Goal: Task Accomplishment & Management: Manage account settings

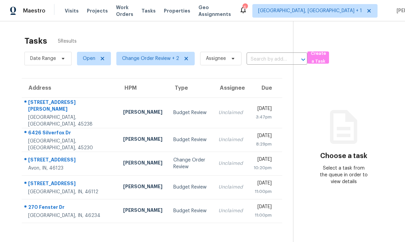
click at [77, 165] on div "Avon, IN, 46123" at bounding box center [70, 168] width 84 height 7
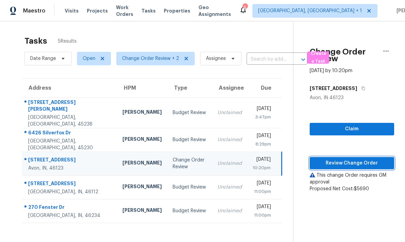
click at [349, 163] on span "Review Change Order" at bounding box center [352, 163] width 74 height 8
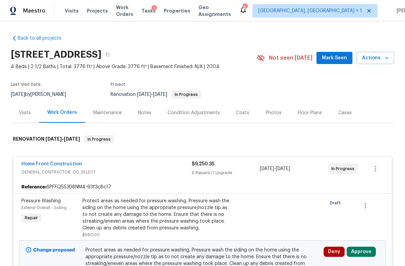
click at [245, 115] on div "Costs" at bounding box center [242, 113] width 13 height 7
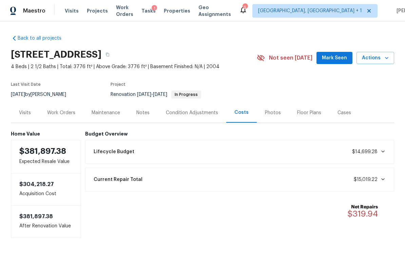
click at [143, 113] on div "Notes" at bounding box center [142, 113] width 13 height 7
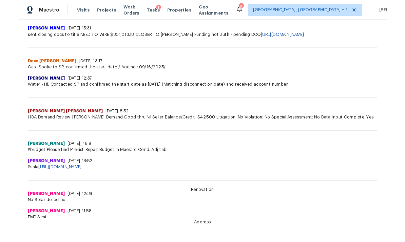
scroll to position [365, 0]
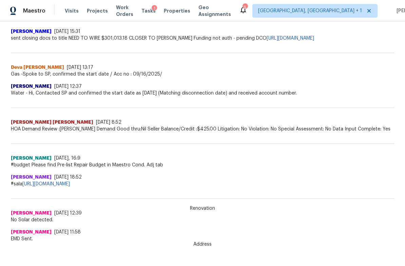
click at [70, 185] on link "[URL][DOMAIN_NAME]" at bounding box center [45, 184] width 47 height 5
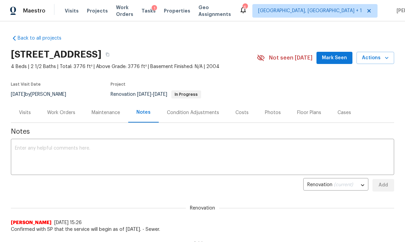
scroll to position [0, 0]
click at [61, 112] on div "Work Orders" at bounding box center [61, 113] width 28 height 7
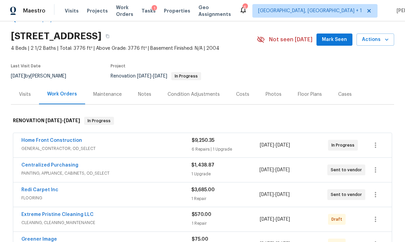
scroll to position [11, 0]
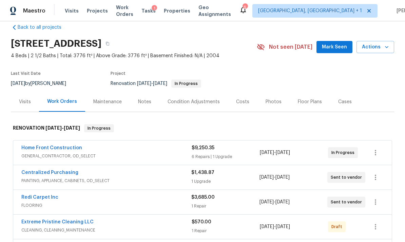
click at [115, 155] on span "GENERAL_CONTRACTOR, OD_SELECT" at bounding box center [106, 156] width 170 height 7
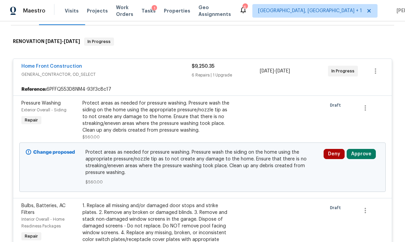
scroll to position [99, 0]
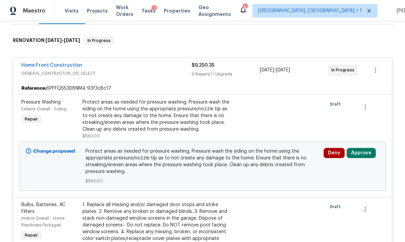
click at [361, 152] on button "Approve" at bounding box center [361, 153] width 29 height 10
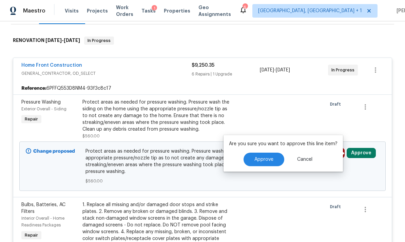
click at [269, 160] on span "Approve" at bounding box center [263, 159] width 19 height 5
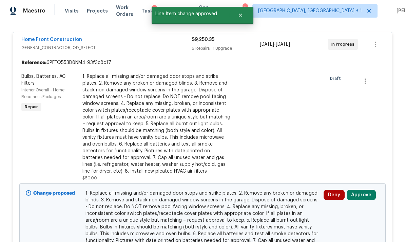
scroll to position [159, 0]
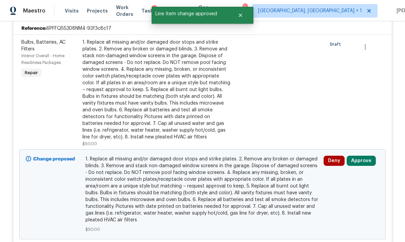
click at [361, 160] on button "Approve" at bounding box center [361, 161] width 29 height 10
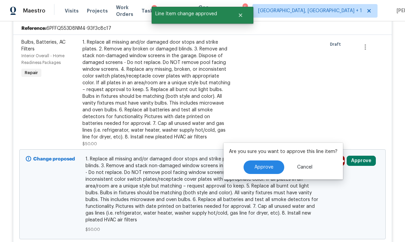
click at [269, 168] on span "Approve" at bounding box center [263, 167] width 19 height 5
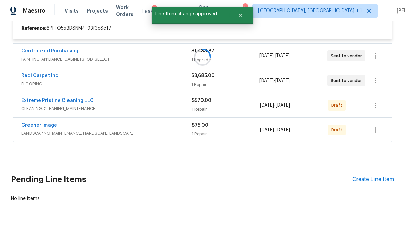
scroll to position [139, 0]
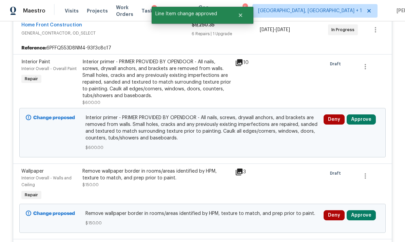
click at [361, 119] on button "Approve" at bounding box center [361, 120] width 29 height 10
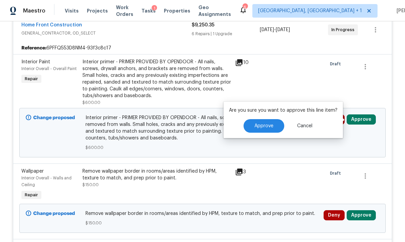
click at [263, 126] on span "Approve" at bounding box center [263, 126] width 19 height 5
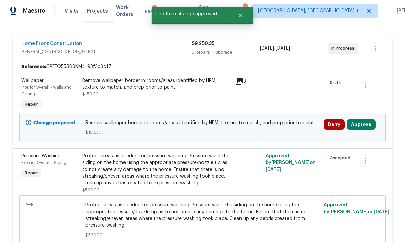
scroll to position [120, 0]
click at [362, 125] on button "Approve" at bounding box center [361, 125] width 29 height 10
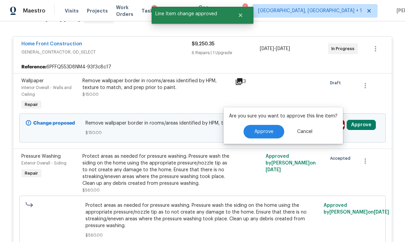
click at [264, 132] on span "Approve" at bounding box center [263, 132] width 19 height 5
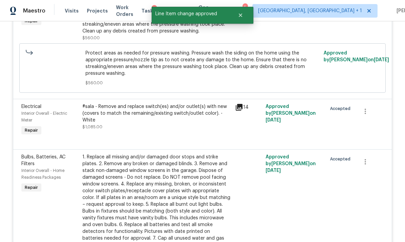
scroll to position [200, 0]
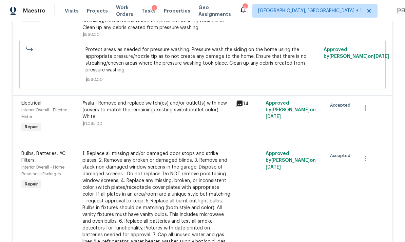
click at [120, 111] on div "#sala - Remove and replace switch(es) and/or outlet(s) with new (covers to matc…" at bounding box center [156, 110] width 149 height 20
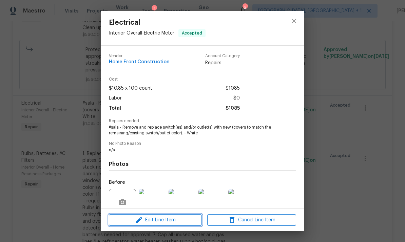
click at [134, 218] on span "Edit Line Item" at bounding box center [155, 220] width 89 height 8
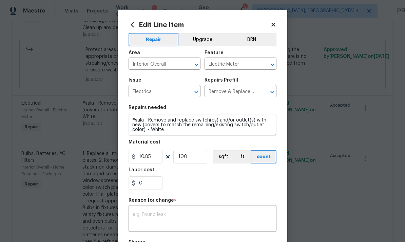
click at [200, 43] on button "Upgrade" at bounding box center [202, 40] width 48 height 14
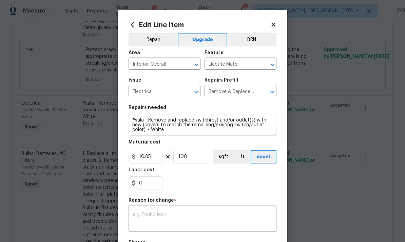
click at [140, 217] on textarea at bounding box center [203, 220] width 140 height 14
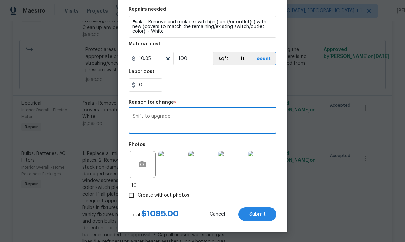
scroll to position [100, 0]
type textarea "Shift to upgrade"
click at [269, 213] on button "Submit" at bounding box center [257, 215] width 38 height 14
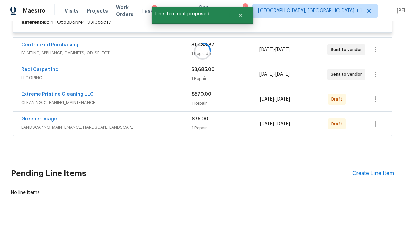
scroll to position [139, 0]
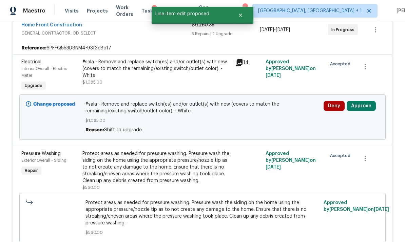
click at [362, 105] on button "Approve" at bounding box center [361, 106] width 29 height 10
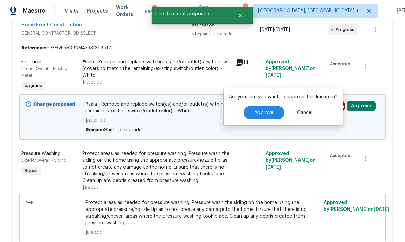
click at [272, 113] on button "Approve" at bounding box center [263, 113] width 41 height 14
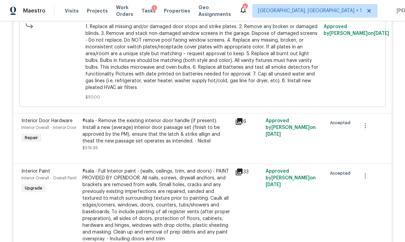
scroll to position [494, 0]
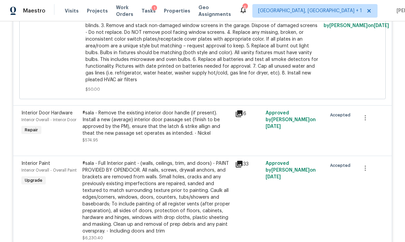
click at [124, 130] on div "#sala - Remove the existing interior door handle (if present). Install a new (a…" at bounding box center [156, 123] width 149 height 27
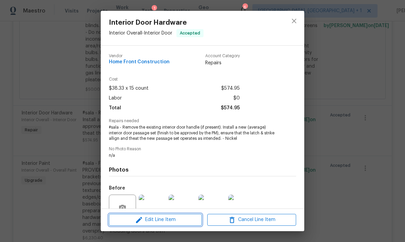
click at [127, 216] on button "Edit Line Item" at bounding box center [155, 220] width 93 height 12
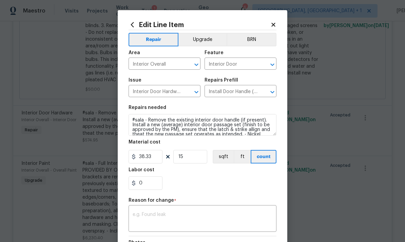
click at [196, 37] on button "Upgrade" at bounding box center [202, 40] width 48 height 14
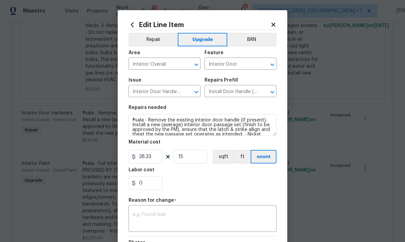
click at [138, 217] on textarea at bounding box center [203, 220] width 140 height 14
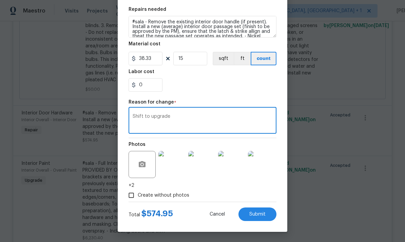
scroll to position [100, 0]
type textarea "Shift to upgrade"
click at [268, 214] on button "Submit" at bounding box center [257, 215] width 38 height 14
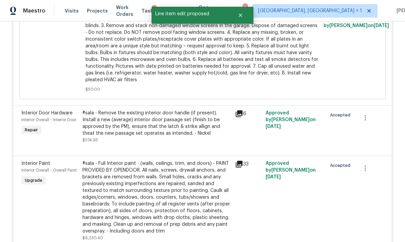
scroll to position [139, 0]
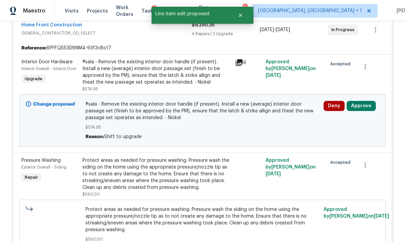
click at [361, 105] on button "Approve" at bounding box center [361, 106] width 29 height 10
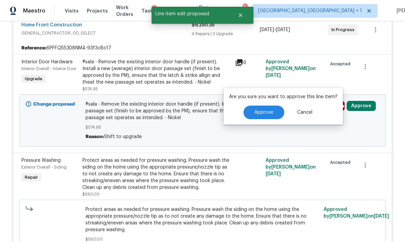
click at [270, 111] on span "Approve" at bounding box center [263, 112] width 19 height 5
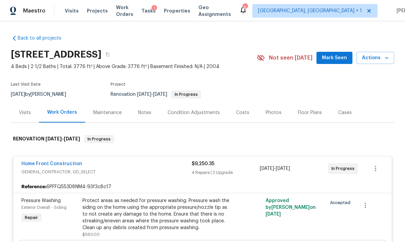
scroll to position [0, 0]
click at [146, 113] on div "Notes" at bounding box center [144, 113] width 13 height 7
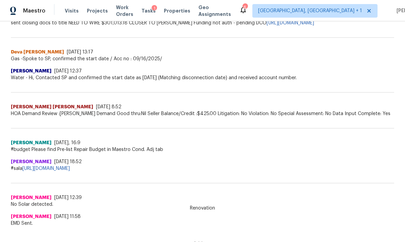
scroll to position [379, 0]
click at [70, 168] on link "https://docs.google.com/spreadsheets/d/1Da4rDjII7zi8nShk9EbBmIOj3thO3iqhoQahzPg…" at bounding box center [45, 169] width 47 height 5
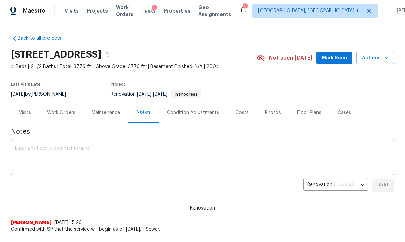
scroll to position [0, 0]
click at [66, 113] on div "Work Orders" at bounding box center [61, 113] width 28 height 7
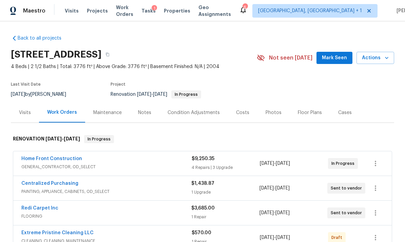
click at [121, 165] on span "GENERAL_CONTRACTOR, OD_SELECT" at bounding box center [106, 167] width 170 height 7
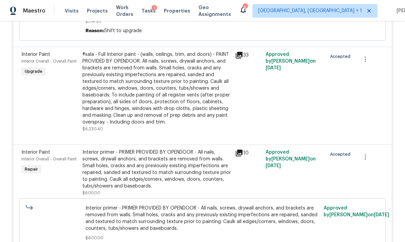
scroll to position [651, 0]
click at [110, 95] on div "#sala - Full Interior paint - (walls, ceilings, trim, and doors) - PAINT PROVID…" at bounding box center [156, 88] width 149 height 75
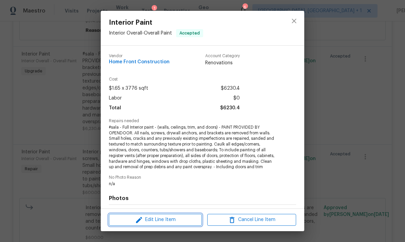
click at [138, 218] on icon "button" at bounding box center [139, 220] width 8 height 8
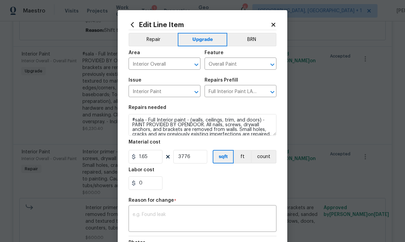
click at [153, 39] on button "Repair" at bounding box center [153, 40] width 49 height 14
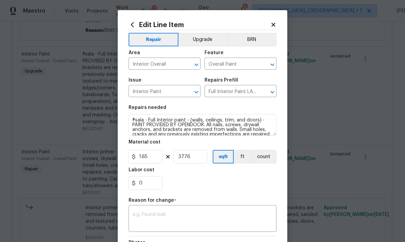
click at [139, 215] on textarea at bounding box center [203, 220] width 140 height 14
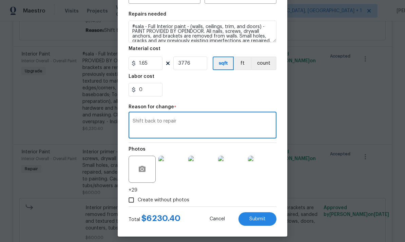
scroll to position [97, 0]
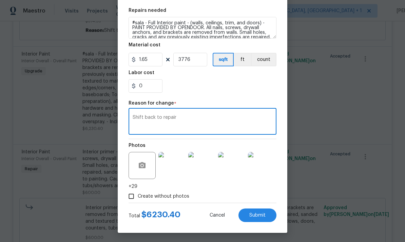
type textarea "Shift back to repair"
click at [269, 216] on button "Submit" at bounding box center [257, 216] width 38 height 14
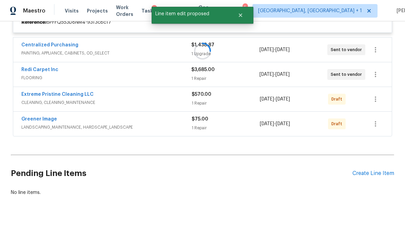
scroll to position [139, 0]
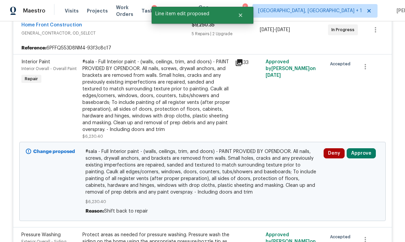
click at [359, 151] on button "Approve" at bounding box center [361, 154] width 29 height 10
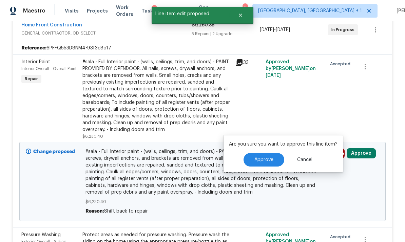
click at [259, 161] on span "Approve" at bounding box center [263, 160] width 19 height 5
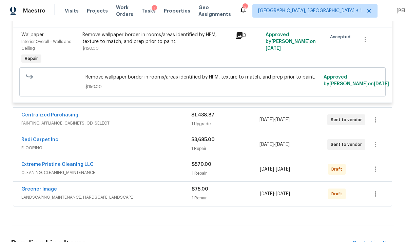
scroll to position [953, 0]
click at [135, 124] on span "PAINTING, APPLIANCE, CABINETS, OD_SELECT" at bounding box center [106, 123] width 170 height 7
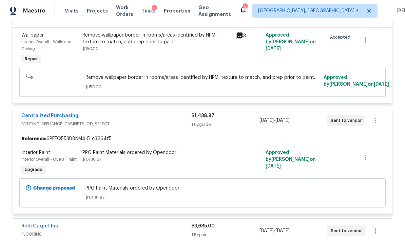
click at [131, 160] on div "PPG Paint Materials ordered by Opendoor $1,438.87" at bounding box center [156, 157] width 149 height 14
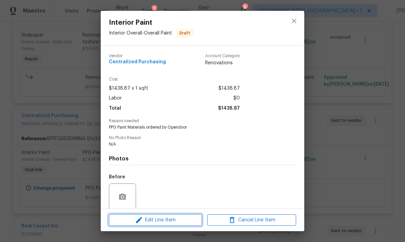
click at [155, 220] on span "Edit Line Item" at bounding box center [155, 220] width 89 height 8
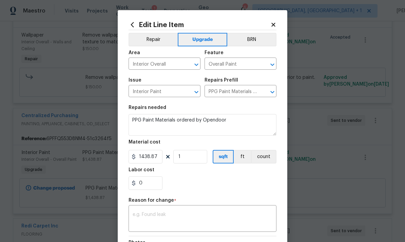
click at [142, 215] on textarea at bounding box center [203, 220] width 140 height 14
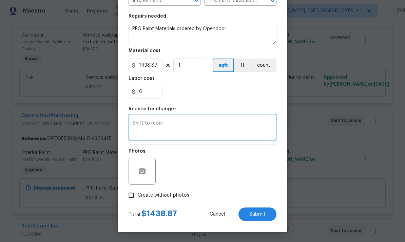
scroll to position [93, 0]
type textarea "Shift to repair"
click at [270, 214] on button "Submit" at bounding box center [257, 215] width 38 height 14
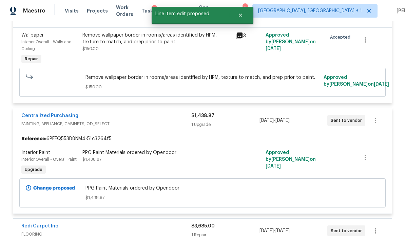
scroll to position [0, 0]
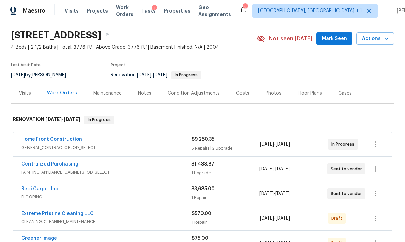
scroll to position [20, 0]
click at [124, 166] on div "Centralized Purchasing" at bounding box center [106, 165] width 170 height 8
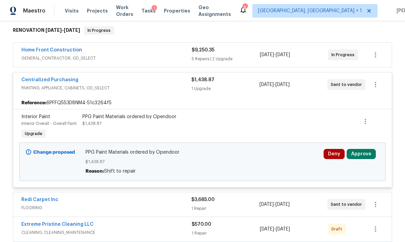
scroll to position [110, 0]
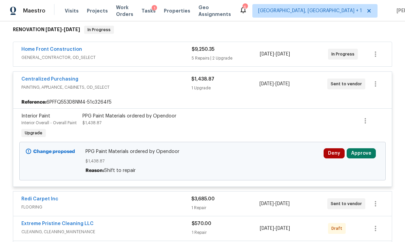
click at [120, 156] on div "PPG Paint Materials ordered by Opendoor $1,438.87 Reason: Shift to repair" at bounding box center [202, 162] width 234 height 26
click at [102, 119] on div "PPG Paint Materials ordered by Opendoor" at bounding box center [156, 116] width 149 height 7
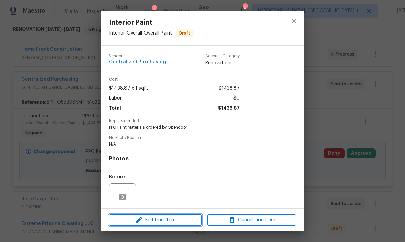
click at [153, 218] on span "Edit Line Item" at bounding box center [155, 220] width 89 height 8
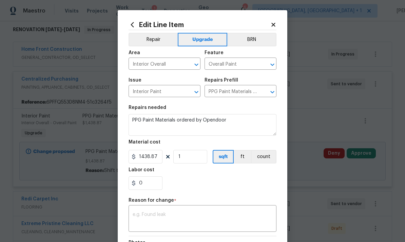
click at [150, 40] on button "Repair" at bounding box center [153, 40] width 49 height 14
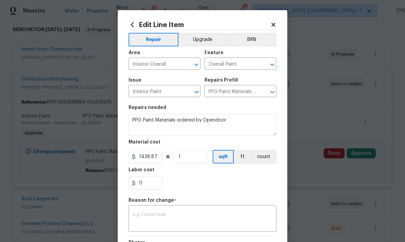
click at [144, 214] on textarea at bounding box center [203, 220] width 140 height 14
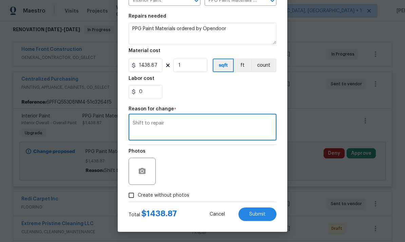
scroll to position [93, 0]
type textarea "Shift to repair"
click at [269, 213] on button "Submit" at bounding box center [257, 215] width 38 height 14
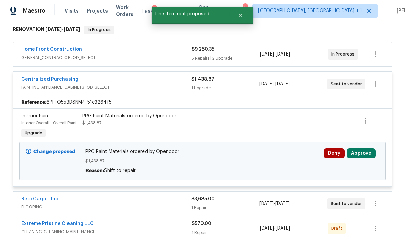
scroll to position [0, 0]
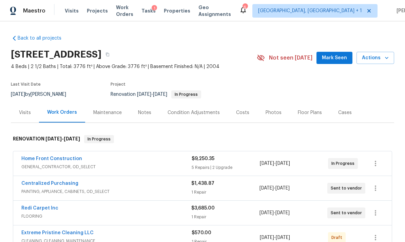
click at [130, 183] on div "Centralized Purchasing" at bounding box center [106, 184] width 170 height 8
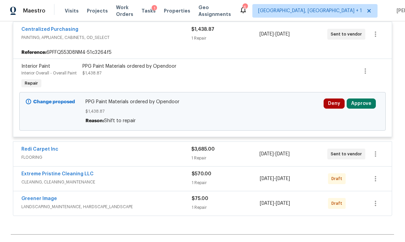
scroll to position [160, 0]
click at [360, 104] on button "Approve" at bounding box center [361, 103] width 29 height 10
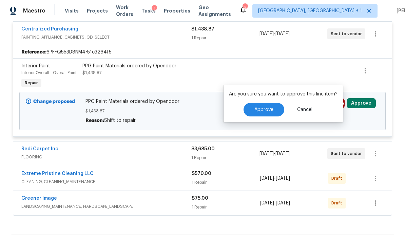
click at [261, 104] on button "Approve" at bounding box center [263, 110] width 41 height 14
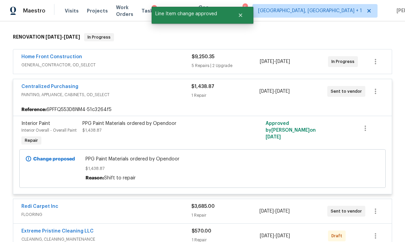
scroll to position [102, 0]
click at [137, 93] on span "PAINTING, APPLIANCE, CABINETS, OD_SELECT" at bounding box center [106, 94] width 170 height 7
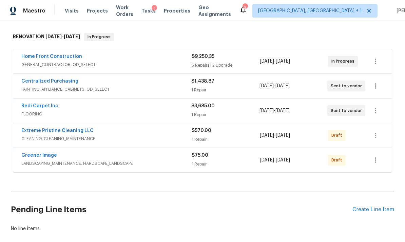
click at [101, 109] on div "Redi Carpet Inc" at bounding box center [106, 107] width 170 height 8
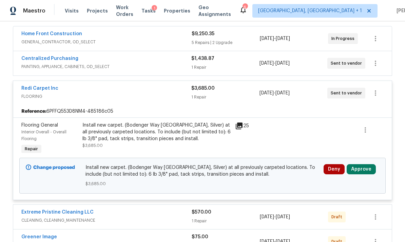
scroll to position [126, 0]
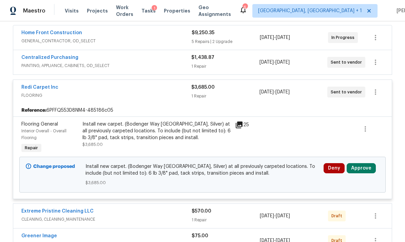
click at [360, 170] on button "Approve" at bounding box center [361, 168] width 29 height 10
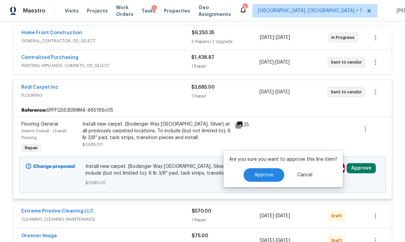
click at [264, 174] on span "Approve" at bounding box center [263, 175] width 19 height 5
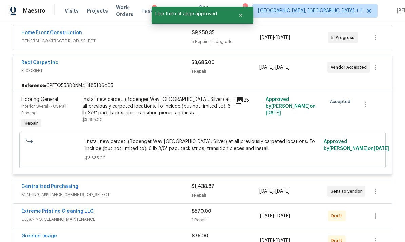
click at [89, 65] on div "Redi Carpet Inc" at bounding box center [106, 63] width 170 height 8
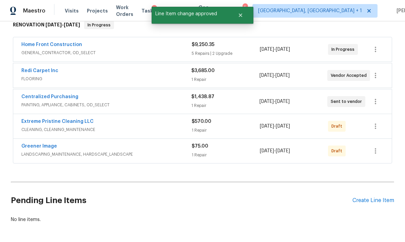
scroll to position [113, 0]
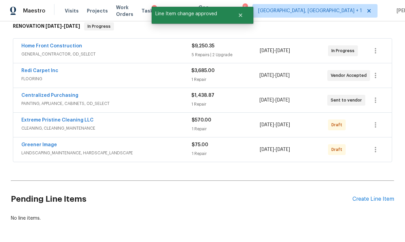
click at [133, 124] on div "Extreme Pristine Cleaning LLC" at bounding box center [106, 121] width 170 height 8
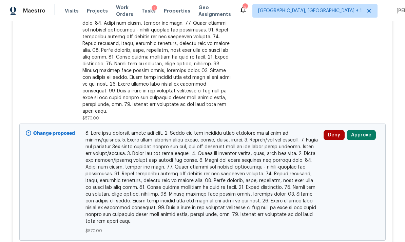
scroll to position [307, 0]
click at [362, 130] on button "Approve" at bounding box center [361, 135] width 29 height 10
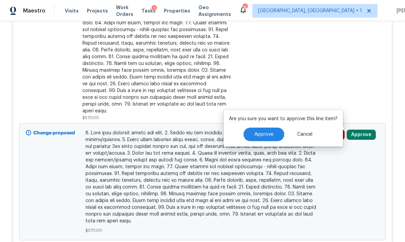
click at [263, 135] on span "Approve" at bounding box center [263, 134] width 19 height 5
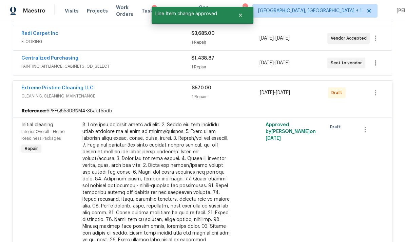
click at [118, 91] on div "Extreme Pristine Cleaning LLC" at bounding box center [106, 89] width 170 height 8
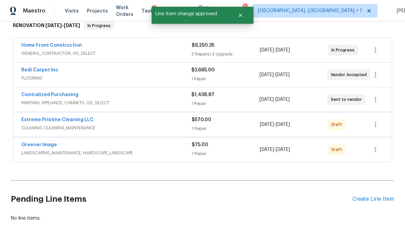
scroll to position [113, 0]
click at [90, 145] on div "Greener Image" at bounding box center [106, 146] width 170 height 8
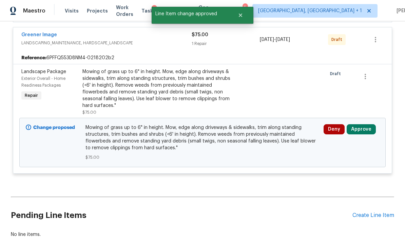
scroll to position [229, 0]
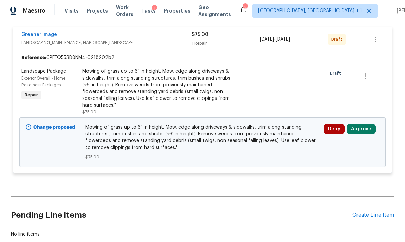
click at [360, 130] on button "Approve" at bounding box center [361, 129] width 29 height 10
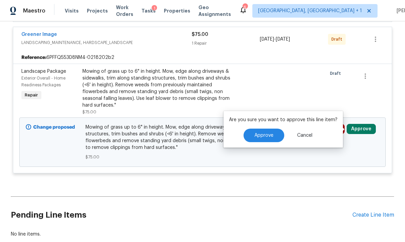
click at [262, 133] on span "Approve" at bounding box center [263, 135] width 19 height 5
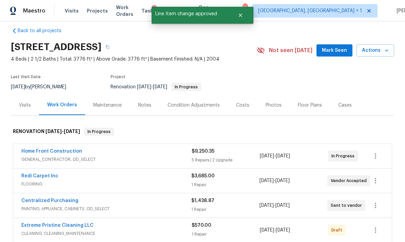
scroll to position [9, 0]
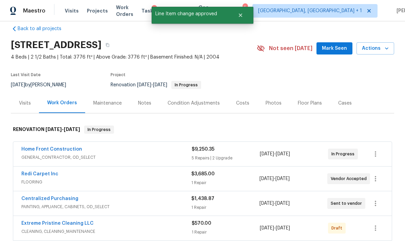
click at [185, 105] on div "Condition Adjustments" at bounding box center [194, 103] width 52 height 7
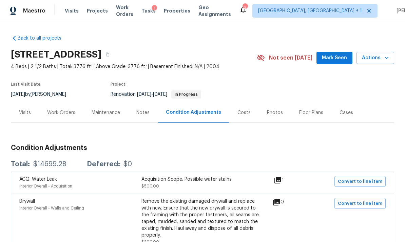
click at [26, 110] on div "Visits" at bounding box center [25, 113] width 12 height 7
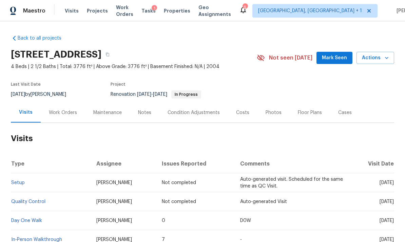
click at [71, 113] on div "Work Orders" at bounding box center [63, 113] width 28 height 7
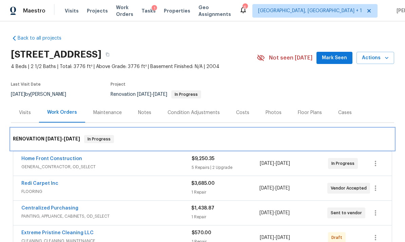
click at [353, 129] on div "RENOVATION 9/17/25 - 9/26/25 In Progress" at bounding box center [202, 140] width 383 height 22
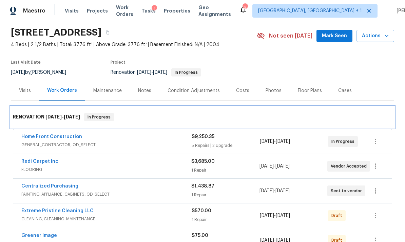
scroll to position [15, 0]
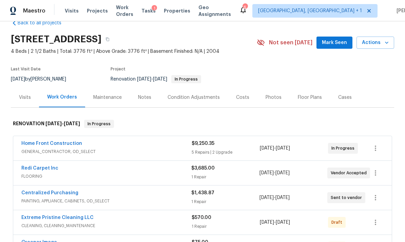
click at [208, 94] on div "Condition Adjustments" at bounding box center [194, 97] width 52 height 7
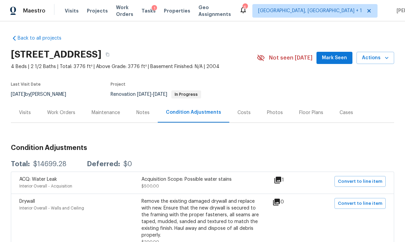
click at [22, 110] on div "Visits" at bounding box center [25, 113] width 12 height 7
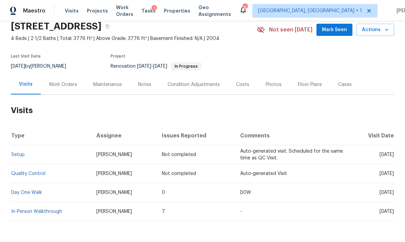
scroll to position [28, 0]
click at [65, 87] on div "Work Orders" at bounding box center [63, 85] width 28 height 7
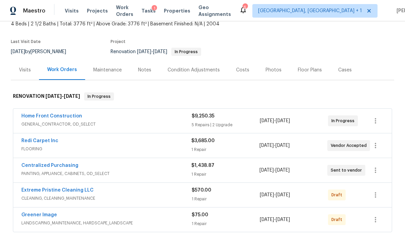
scroll to position [41, 0]
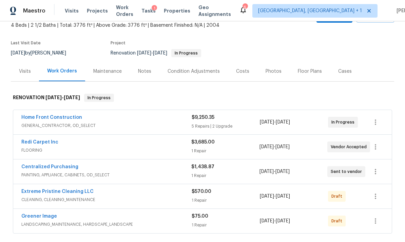
click at [242, 70] on div "Costs" at bounding box center [242, 71] width 13 height 7
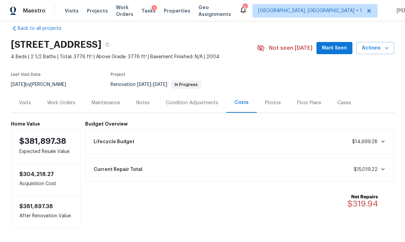
click at [142, 101] on div "Notes" at bounding box center [142, 103] width 13 height 7
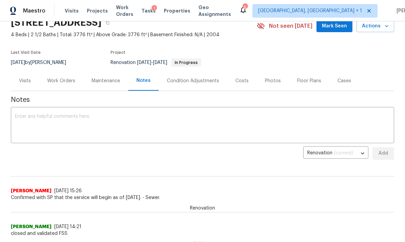
scroll to position [28, 0]
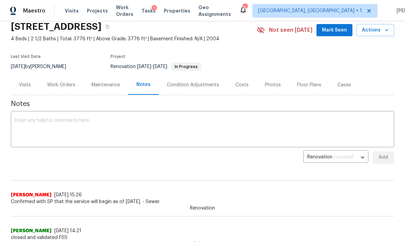
click at [27, 122] on textarea at bounding box center [202, 130] width 375 height 24
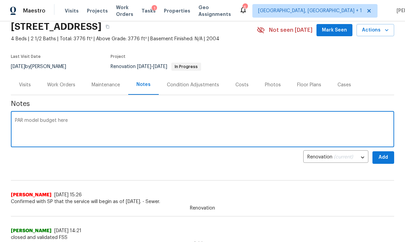
type textarea "PAR model budget here"
click at [388, 156] on span "Add" at bounding box center [383, 158] width 11 height 8
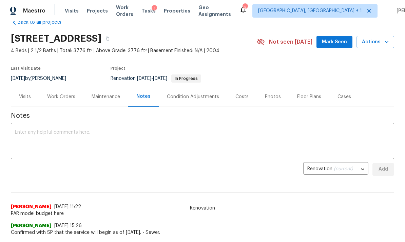
scroll to position [15, 0]
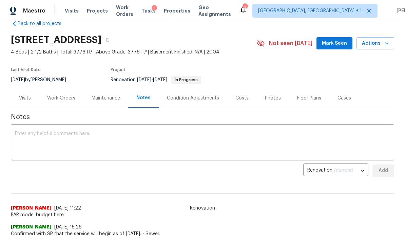
click at [66, 95] on div "Work Orders" at bounding box center [61, 98] width 28 height 7
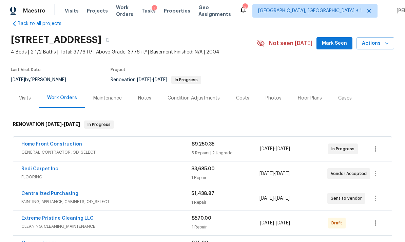
click at [89, 149] on div "Home Front Construction" at bounding box center [106, 145] width 170 height 8
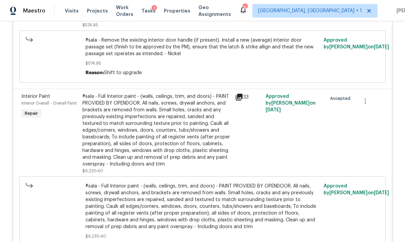
scroll to position [478, 0]
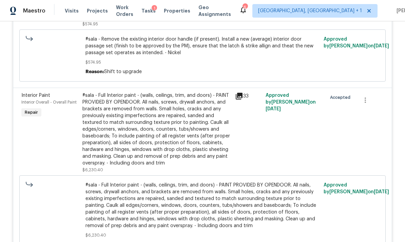
click at [240, 98] on icon at bounding box center [239, 96] width 7 height 7
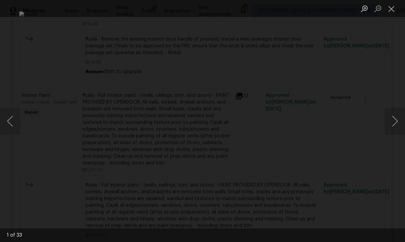
click at [398, 118] on button "Next image" at bounding box center [395, 121] width 20 height 27
click at [395, 121] on button "Next image" at bounding box center [395, 121] width 20 height 27
click at [396, 123] on button "Next image" at bounding box center [395, 121] width 20 height 27
click at [397, 123] on button "Next image" at bounding box center [395, 121] width 20 height 27
click at [398, 123] on button "Next image" at bounding box center [395, 121] width 20 height 27
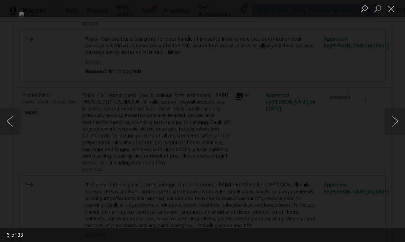
click at [400, 121] on button "Next image" at bounding box center [395, 121] width 20 height 27
click at [400, 120] on button "Next image" at bounding box center [395, 121] width 20 height 27
click at [401, 121] on button "Next image" at bounding box center [395, 121] width 20 height 27
click at [400, 121] on button "Next image" at bounding box center [395, 121] width 20 height 27
click at [399, 122] on button "Next image" at bounding box center [395, 121] width 20 height 27
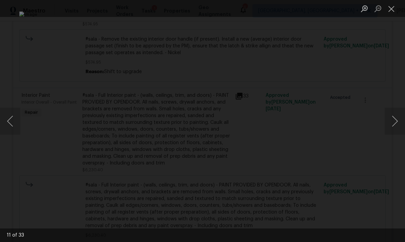
click at [400, 122] on button "Next image" at bounding box center [395, 121] width 20 height 27
click at [401, 122] on button "Next image" at bounding box center [395, 121] width 20 height 27
click at [402, 122] on button "Next image" at bounding box center [395, 121] width 20 height 27
click at [401, 123] on button "Next image" at bounding box center [395, 121] width 20 height 27
click at [401, 122] on button "Next image" at bounding box center [395, 121] width 20 height 27
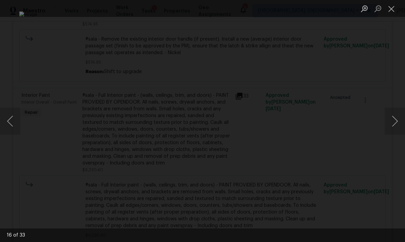
click at [401, 123] on button "Next image" at bounding box center [395, 121] width 20 height 27
click at [400, 123] on button "Next image" at bounding box center [395, 121] width 20 height 27
click at [401, 123] on button "Next image" at bounding box center [395, 121] width 20 height 27
click at [396, 123] on button "Next image" at bounding box center [395, 121] width 20 height 27
click at [396, 122] on button "Next image" at bounding box center [395, 121] width 20 height 27
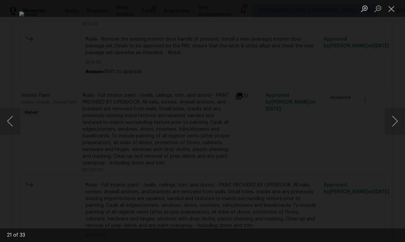
click at [396, 122] on button "Next image" at bounding box center [395, 121] width 20 height 27
click at [397, 123] on button "Next image" at bounding box center [395, 121] width 20 height 27
click at [397, 124] on button "Next image" at bounding box center [395, 121] width 20 height 27
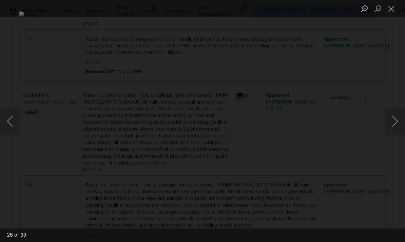
click at [398, 124] on button "Next image" at bounding box center [395, 121] width 20 height 27
click at [398, 125] on button "Next image" at bounding box center [395, 121] width 20 height 27
click at [397, 124] on button "Next image" at bounding box center [395, 121] width 20 height 27
click at [398, 122] on button "Next image" at bounding box center [395, 121] width 20 height 27
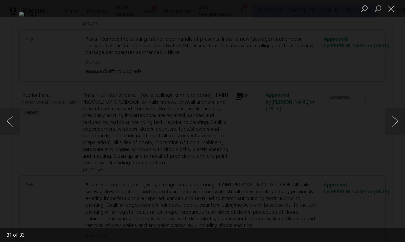
click at [397, 123] on button "Next image" at bounding box center [395, 121] width 20 height 27
click at [392, 11] on button "Close lightbox" at bounding box center [392, 9] width 14 height 12
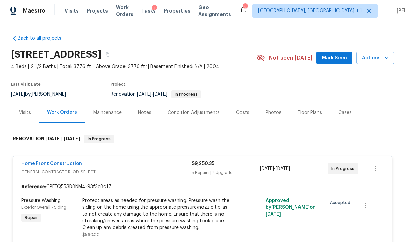
scroll to position [0, 0]
click at [144, 116] on div "Notes" at bounding box center [144, 113] width 13 height 7
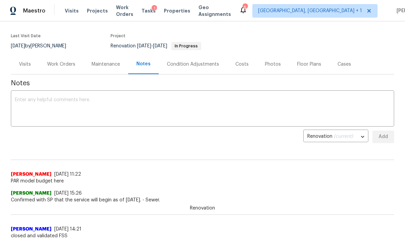
scroll to position [47, 0]
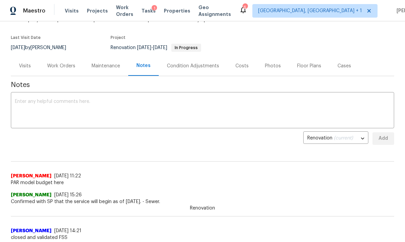
click at [31, 104] on textarea at bounding box center [202, 111] width 375 height 24
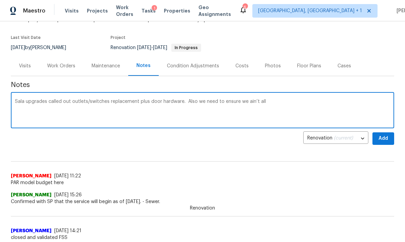
click at [250, 102] on textarea "Sala upgrades called out outlets/switches replacement plus door hardware. Also …" at bounding box center [202, 111] width 375 height 24
click at [273, 100] on textarea "Sala upgrades called out outlets/switches replacement plus door hardware. Also …" at bounding box center [202, 111] width 375 height 24
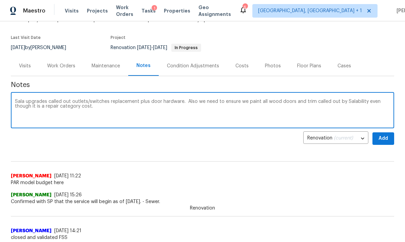
type textarea "Sala upgrades called out outlets/switches replacement plus door hardware. Also …"
click at [385, 137] on span "Add" at bounding box center [383, 139] width 11 height 8
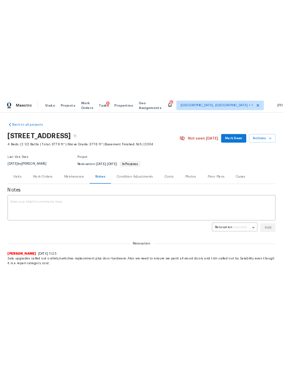
scroll to position [0, 0]
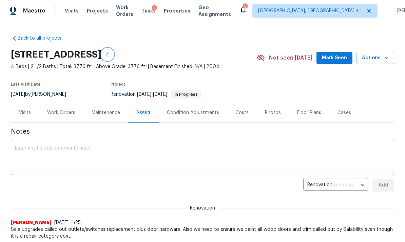
click at [110, 55] on icon "button" at bounding box center [107, 55] width 4 height 4
click at [38, 149] on textarea at bounding box center [202, 158] width 375 height 24
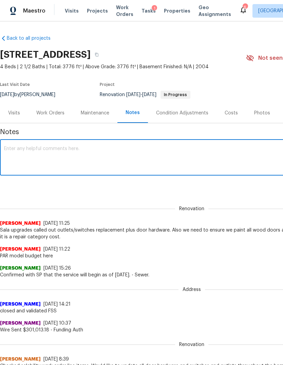
click at [244, 242] on div "Robert Hamilton 9/17/25, 11:22" at bounding box center [191, 248] width 383 height 7
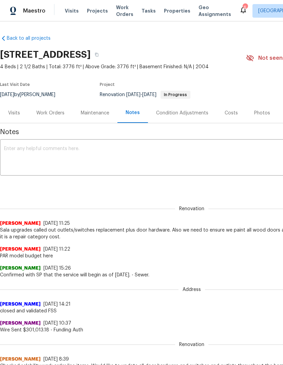
click at [209, 152] on textarea at bounding box center [191, 158] width 375 height 24
